Goal: Check status: Check status

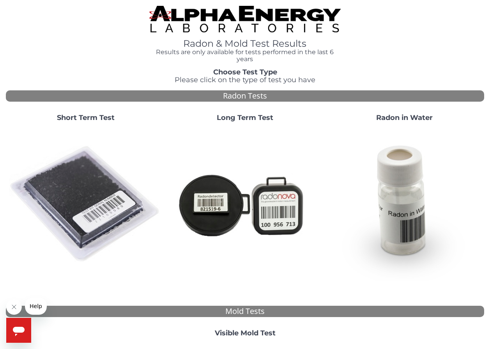
click at [81, 118] on strong "Short Term Test" at bounding box center [86, 117] width 58 height 9
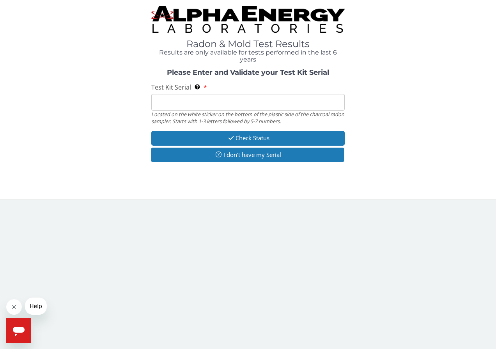
click at [174, 103] on input "Test Kit Serial Located on the white sticker on the bottom of the plastic side …" at bounding box center [248, 102] width 194 height 17
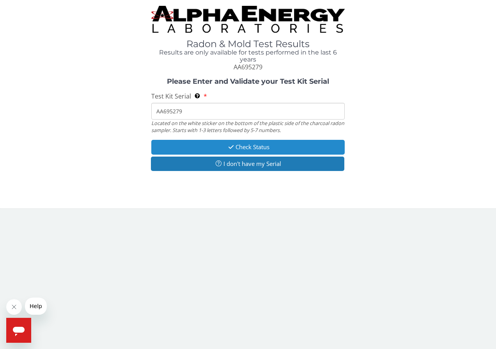
type input "AA695279"
click at [248, 143] on button "Check Status" at bounding box center [248, 147] width 194 height 14
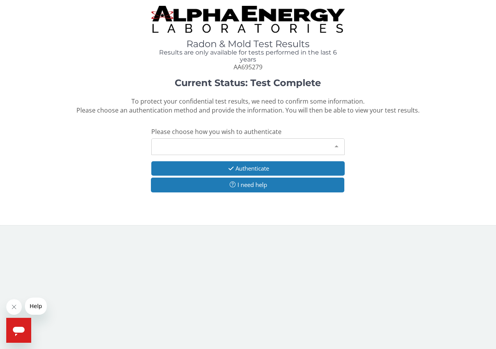
click at [334, 140] on div at bounding box center [337, 146] width 16 height 15
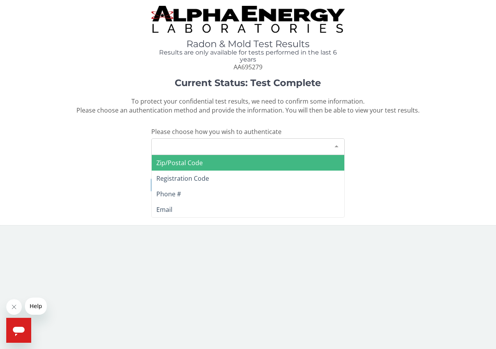
click at [187, 161] on span "Zip/Postal Code" at bounding box center [179, 163] width 46 height 9
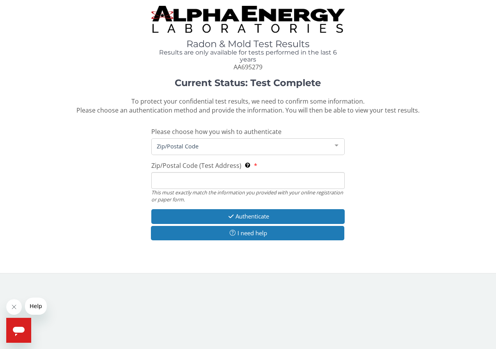
click at [194, 186] on input "Zip/Postal Code (Test Address) This must exactly match the information you prov…" at bounding box center [248, 180] width 194 height 17
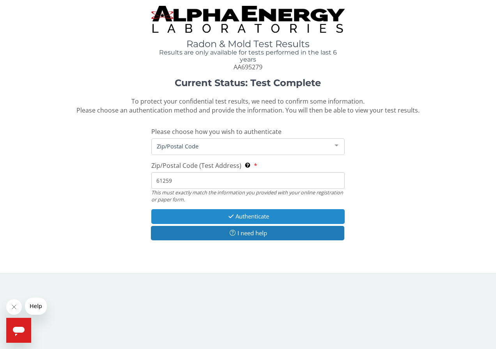
type input "61259"
click at [249, 214] on button "Authenticate" at bounding box center [248, 216] width 194 height 14
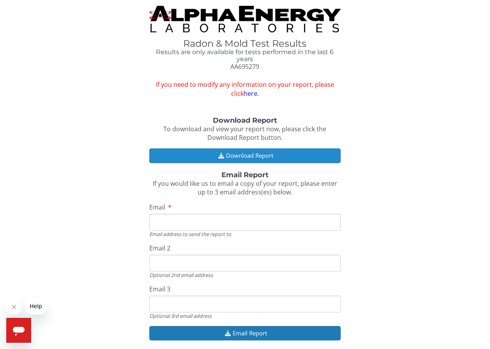
click at [254, 154] on button "Download Report" at bounding box center [244, 156] width 191 height 14
